Goal: Find contact information: Find contact information

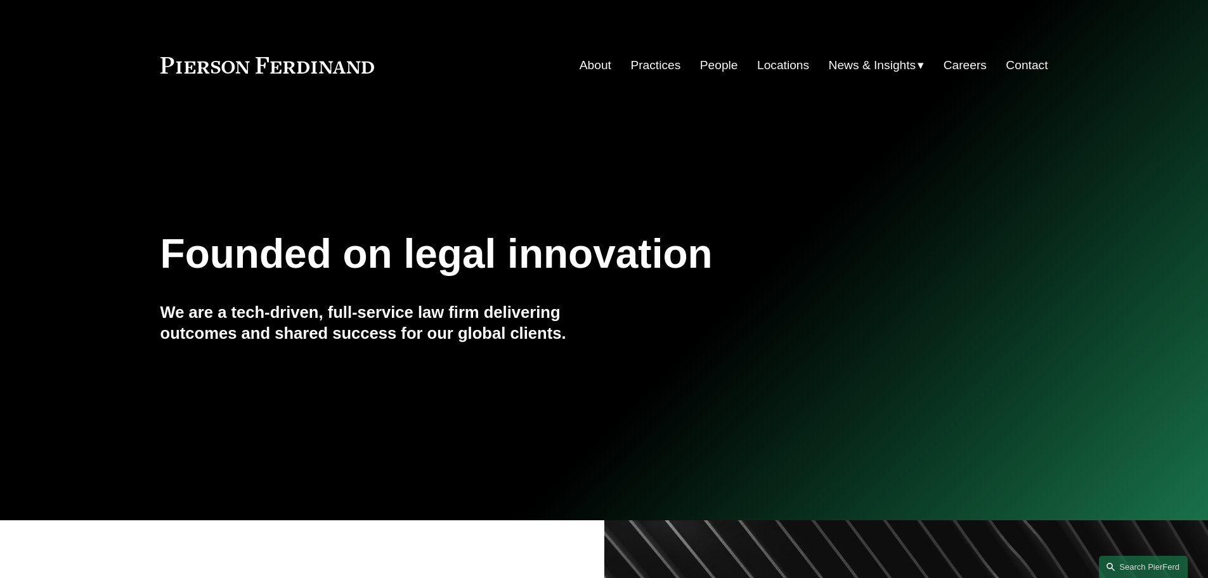
click at [787, 63] on link "Locations" at bounding box center [783, 65] width 52 height 24
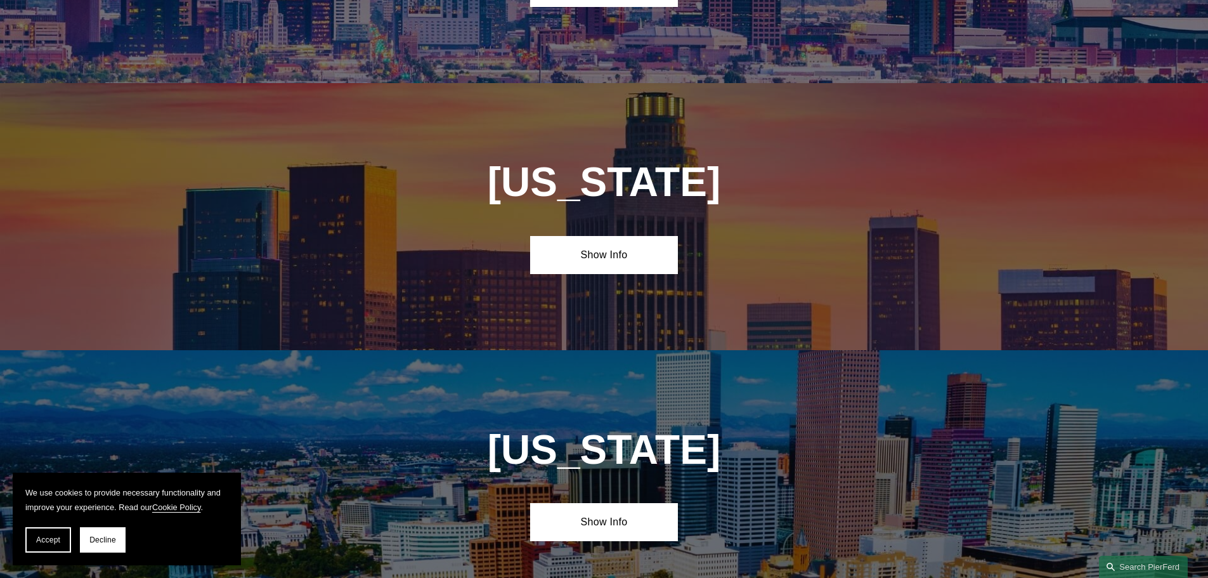
scroll to position [951, 0]
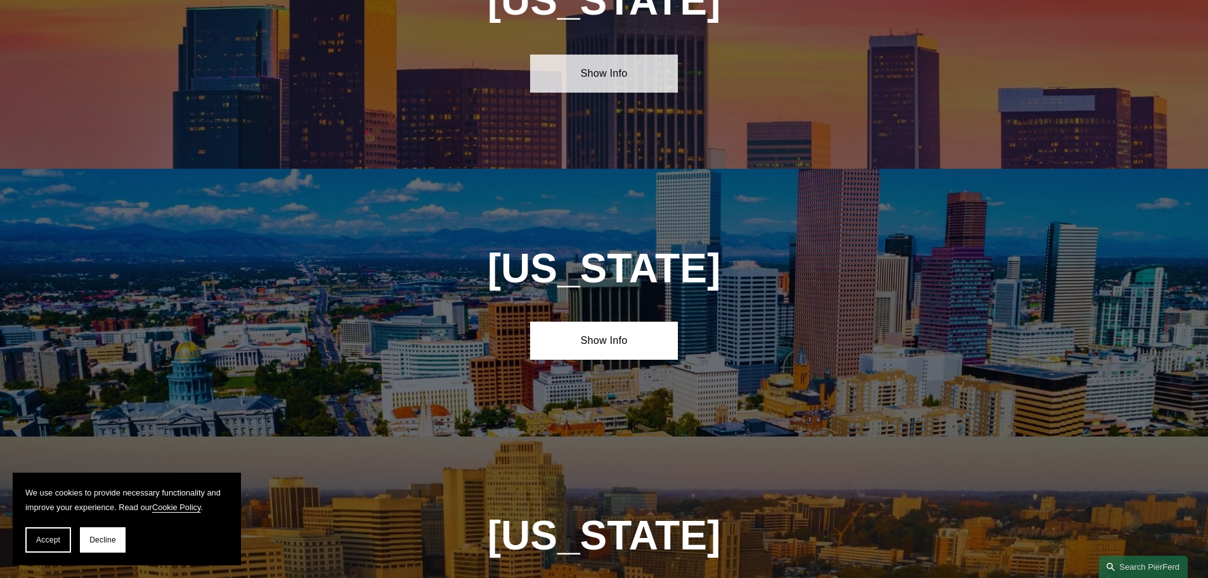
click at [639, 55] on link "Show Info" at bounding box center [604, 74] width 148 height 38
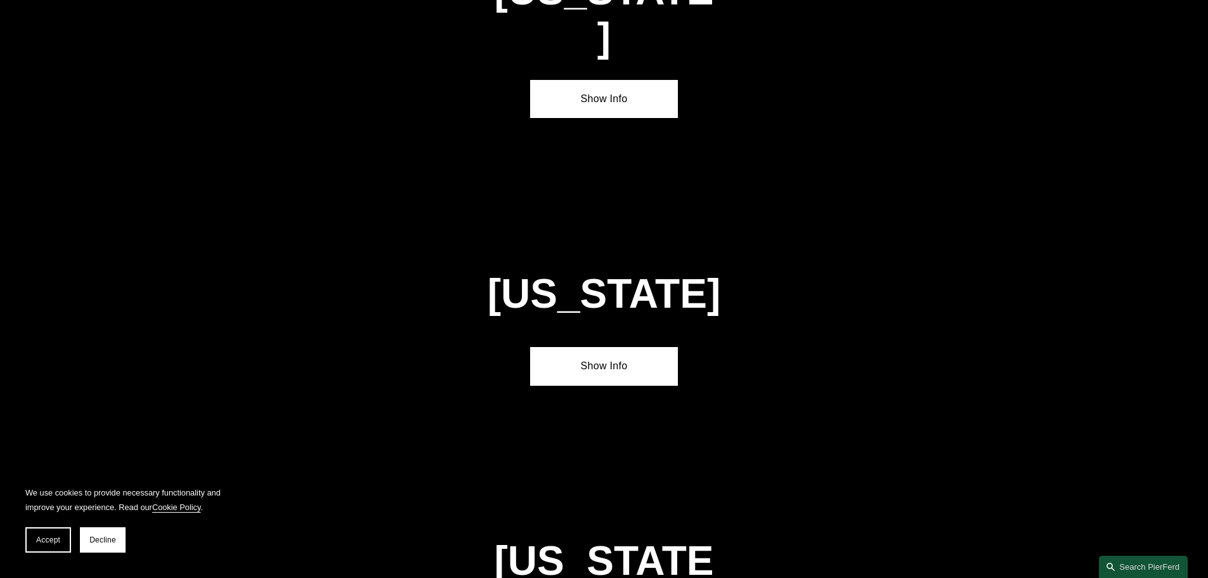
scroll to position [4187, 0]
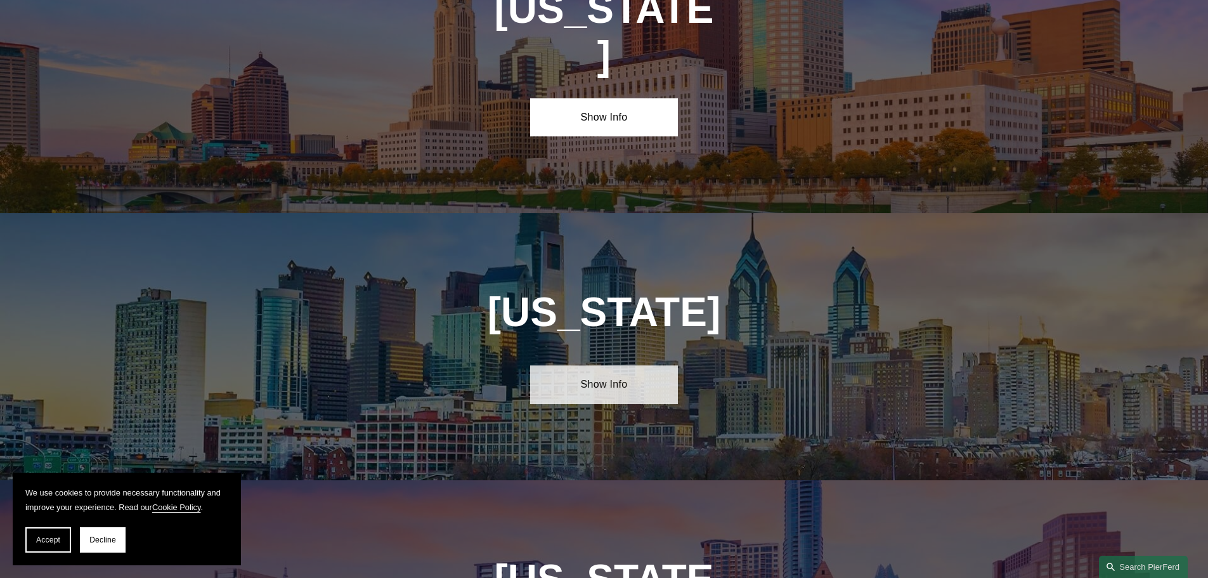
click at [637, 365] on link "Show Info" at bounding box center [604, 384] width 148 height 38
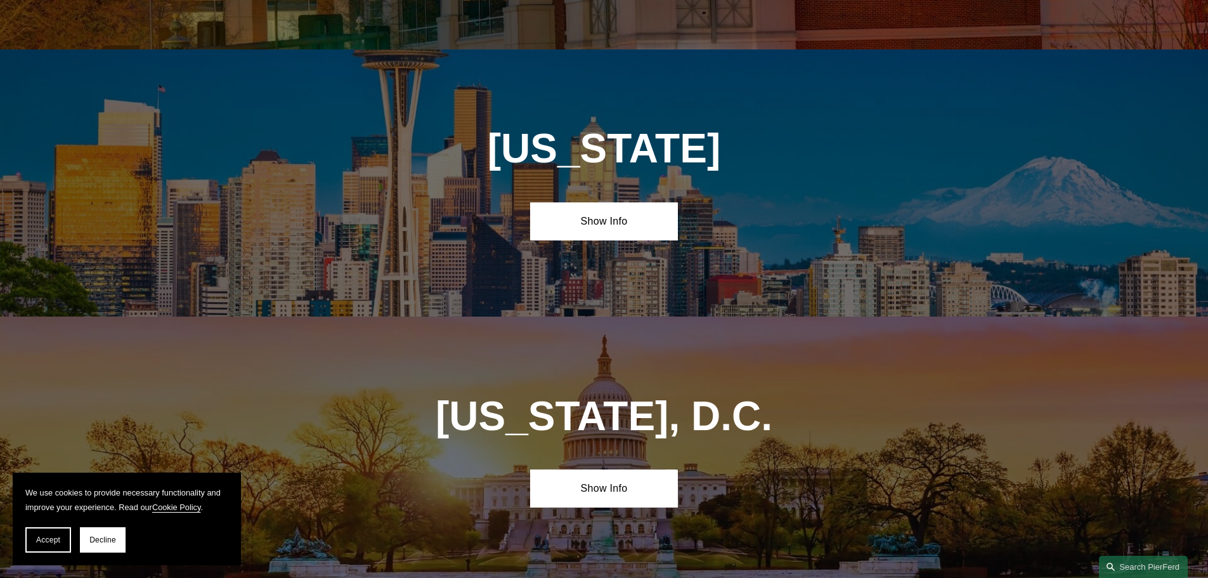
scroll to position [5451, 0]
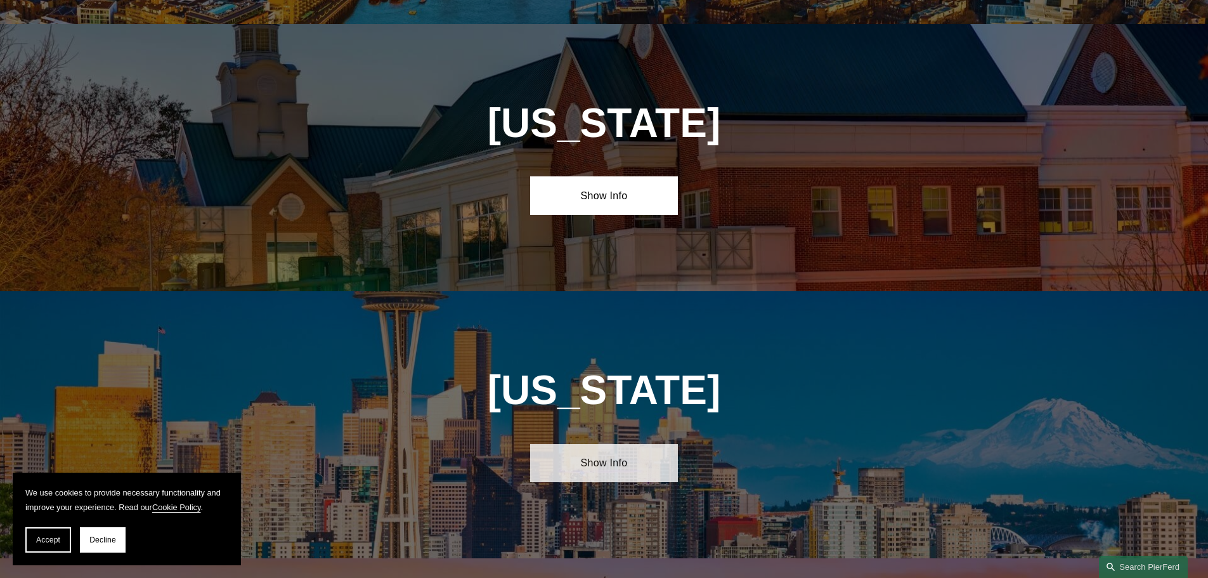
click at [638, 444] on link "Show Info" at bounding box center [604, 463] width 148 height 38
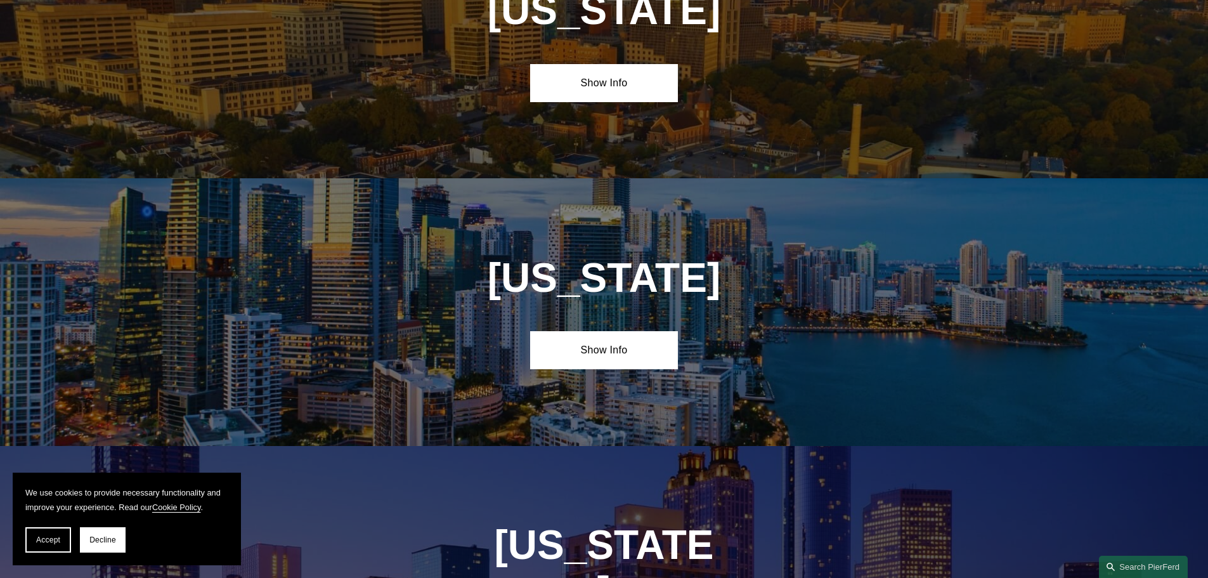
scroll to position [1392, 0]
